Goal: Information Seeking & Learning: Learn about a topic

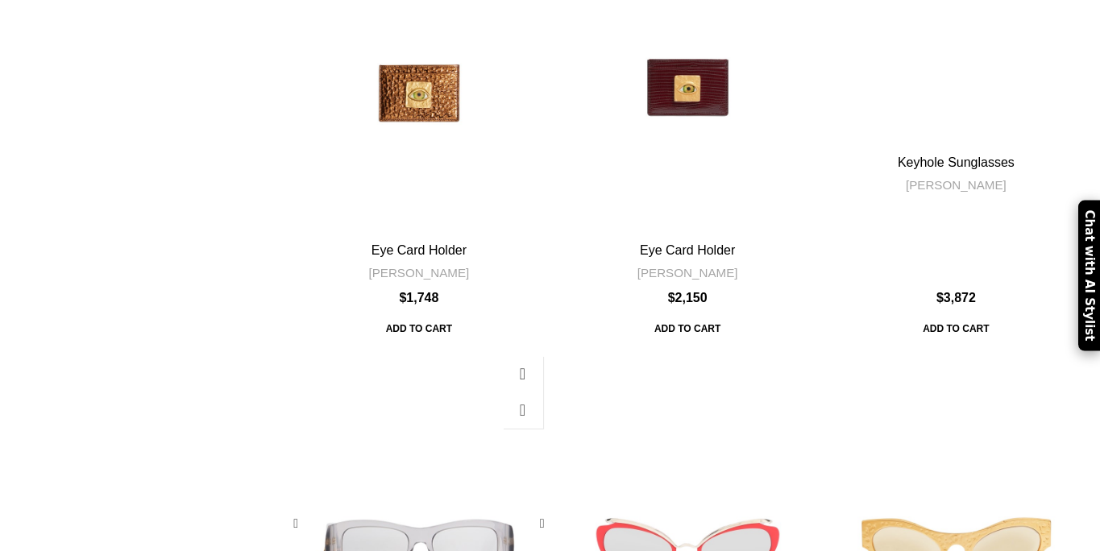
scroll to position [1963, 0]
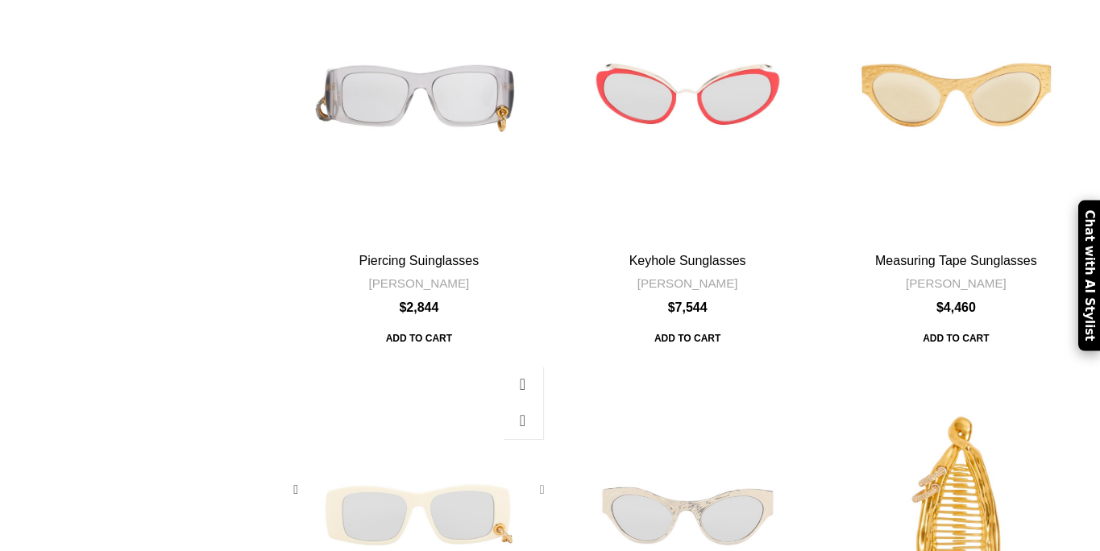
click at [540, 478] on div "Piercing Suinglasses" at bounding box center [539, 490] width 24 height 24
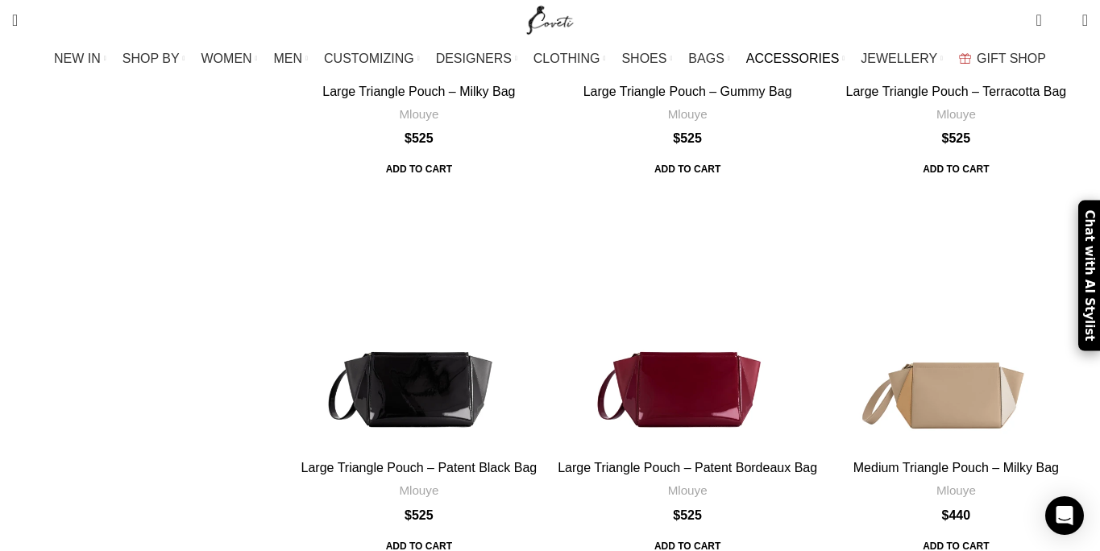
scroll to position [6120, 0]
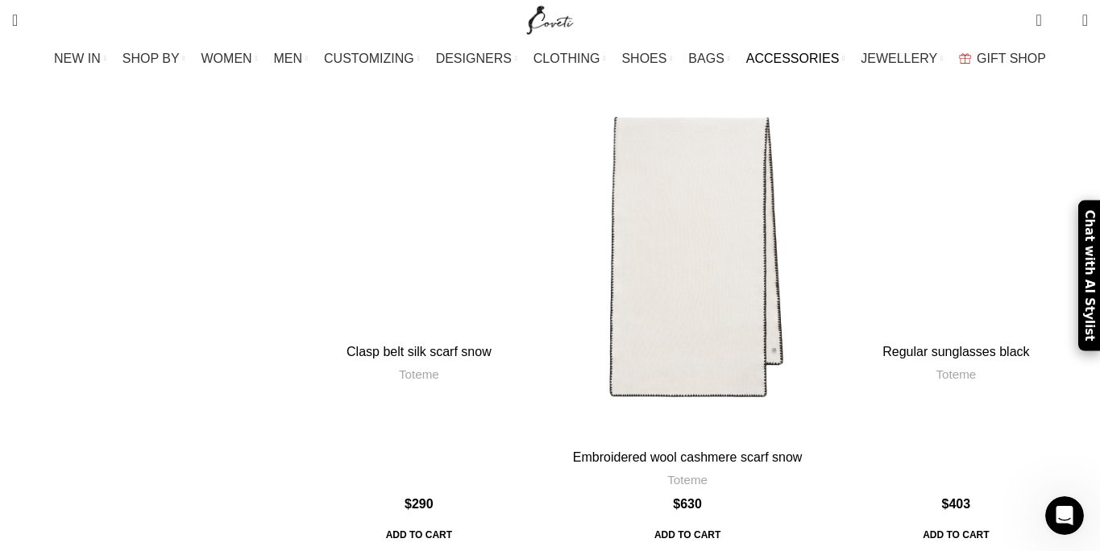
scroll to position [2948, 0]
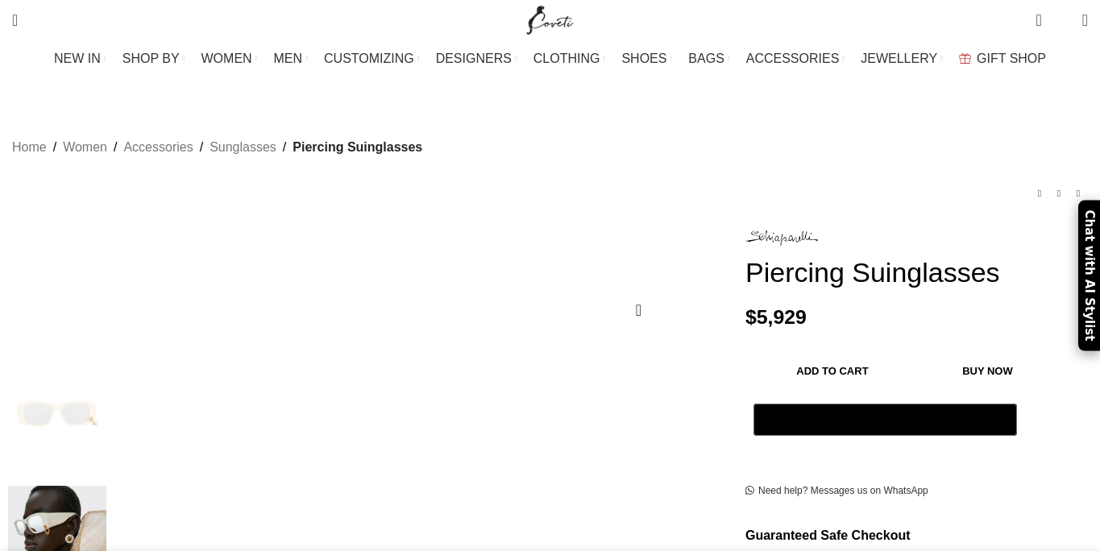
scroll to position [168, 0]
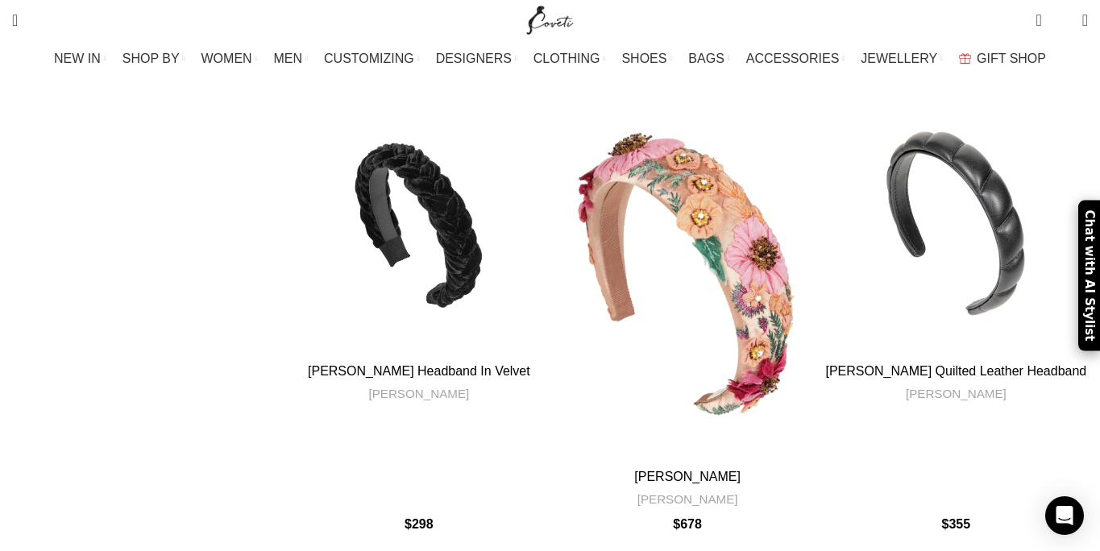
scroll to position [6537, 0]
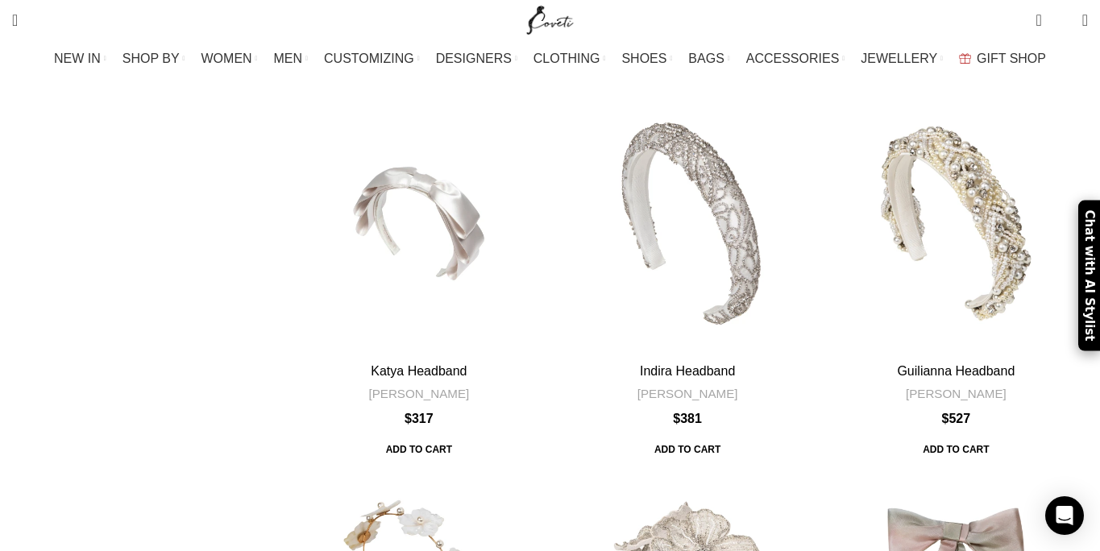
scroll to position [923, 0]
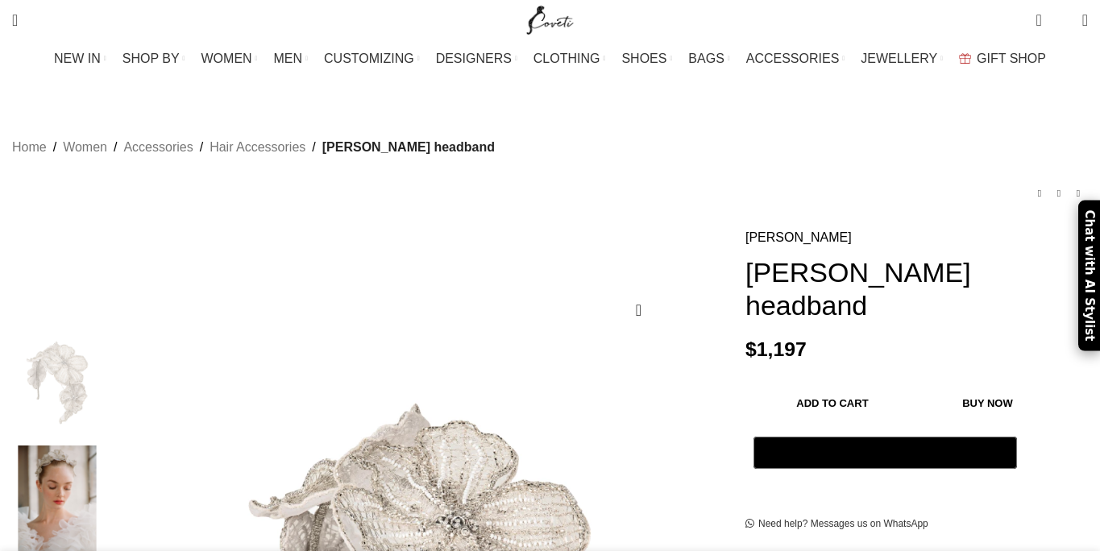
click at [106, 446] on img at bounding box center [57, 501] width 98 height 110
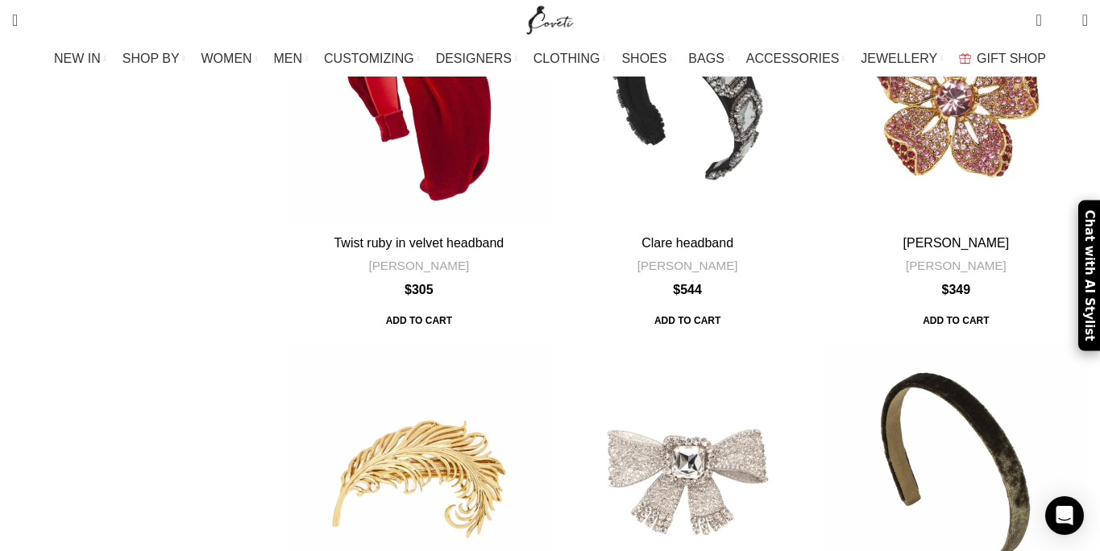
scroll to position [5793, 0]
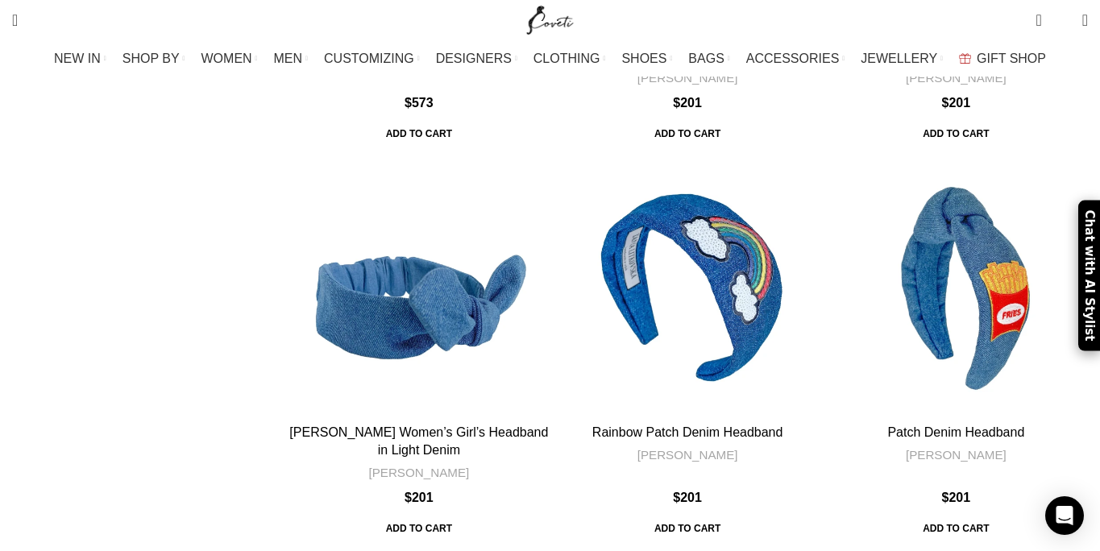
scroll to position [5580, 0]
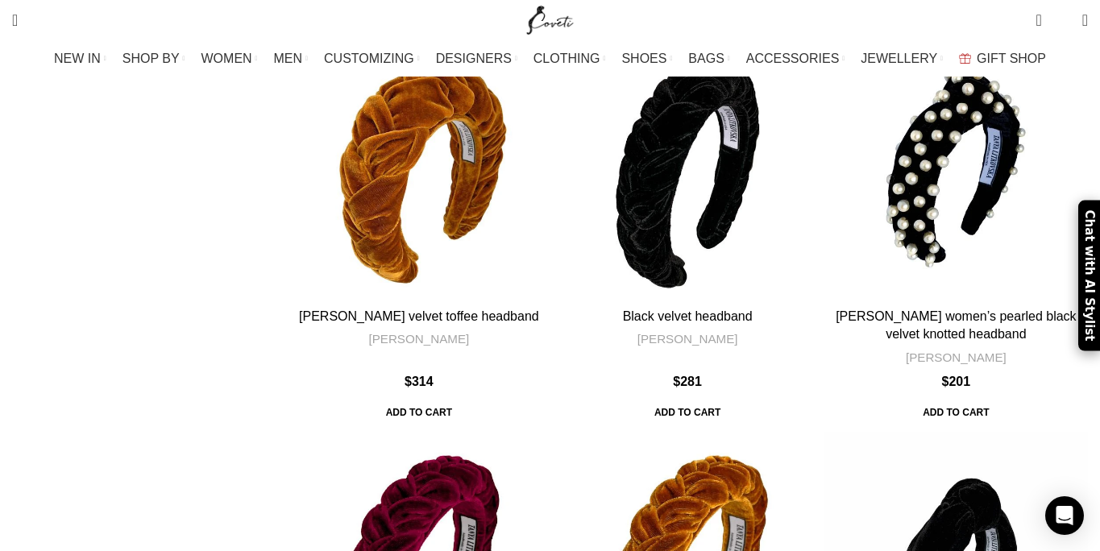
scroll to position [5156, 0]
